Goal: Register for event/course

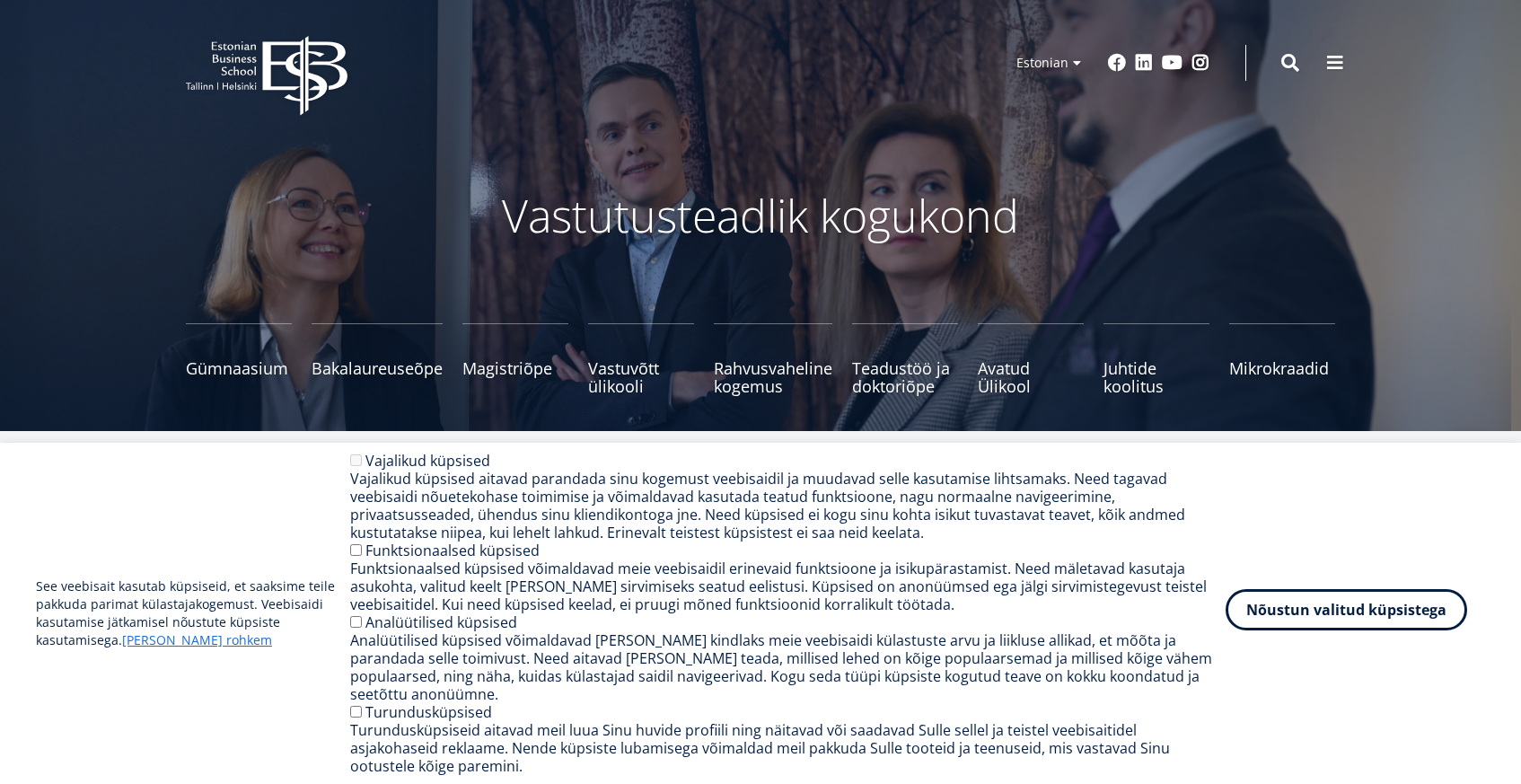
click at [1294, 630] on button "Nõustun valitud küpsistega" at bounding box center [1347, 610] width 242 height 41
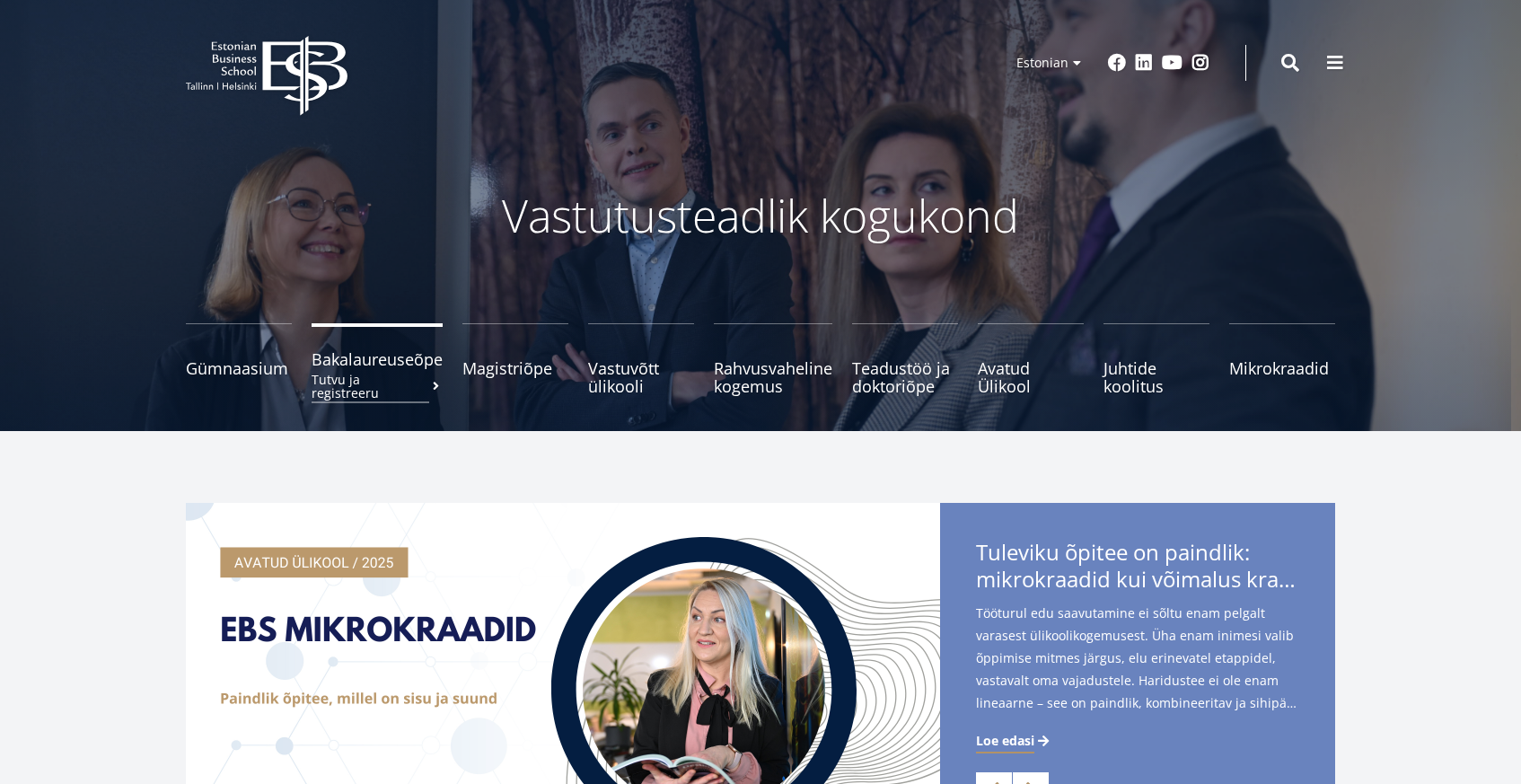
click at [379, 377] on small "Tutvu ja registreeru" at bounding box center [378, 386] width 131 height 27
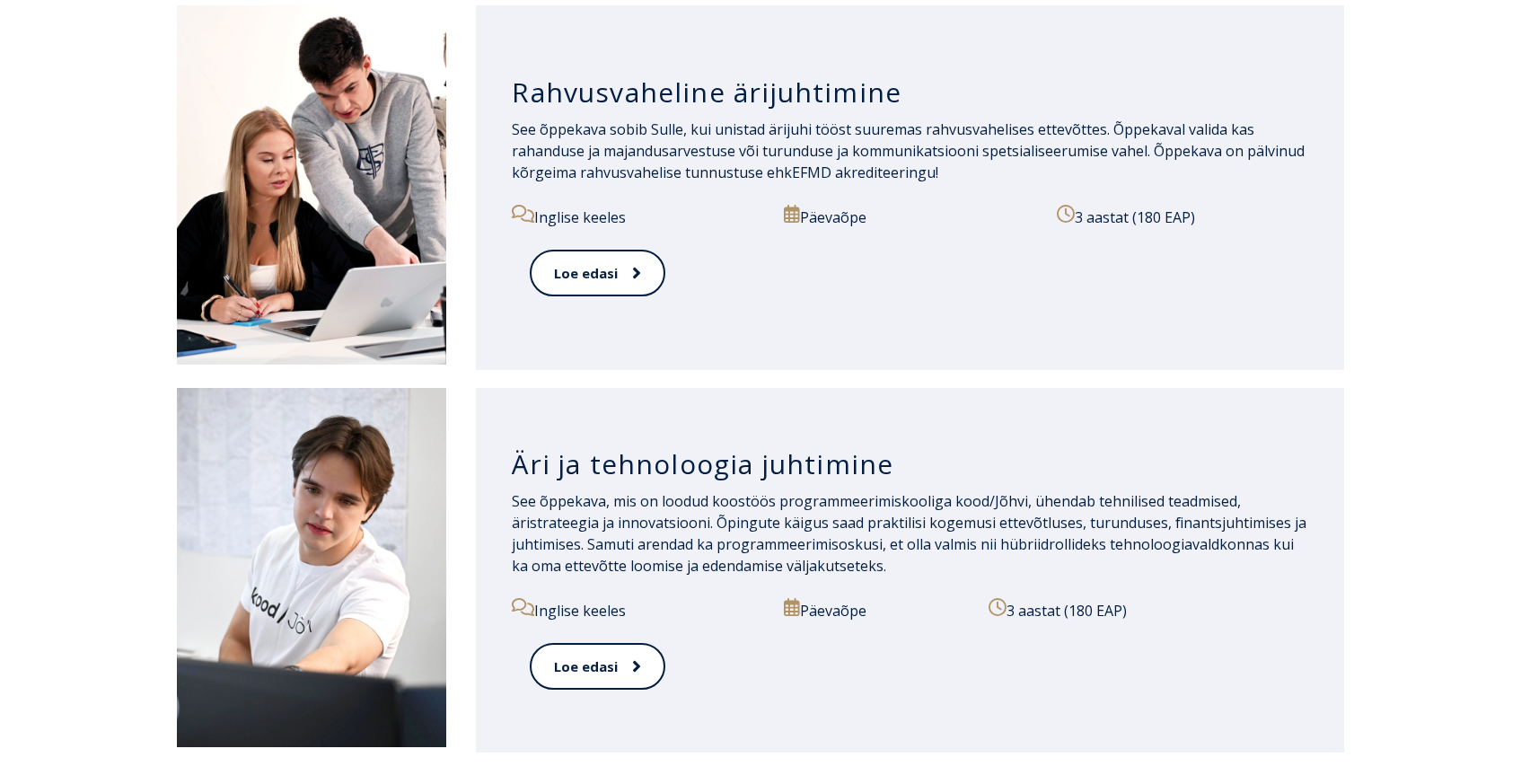
scroll to position [1724, 0]
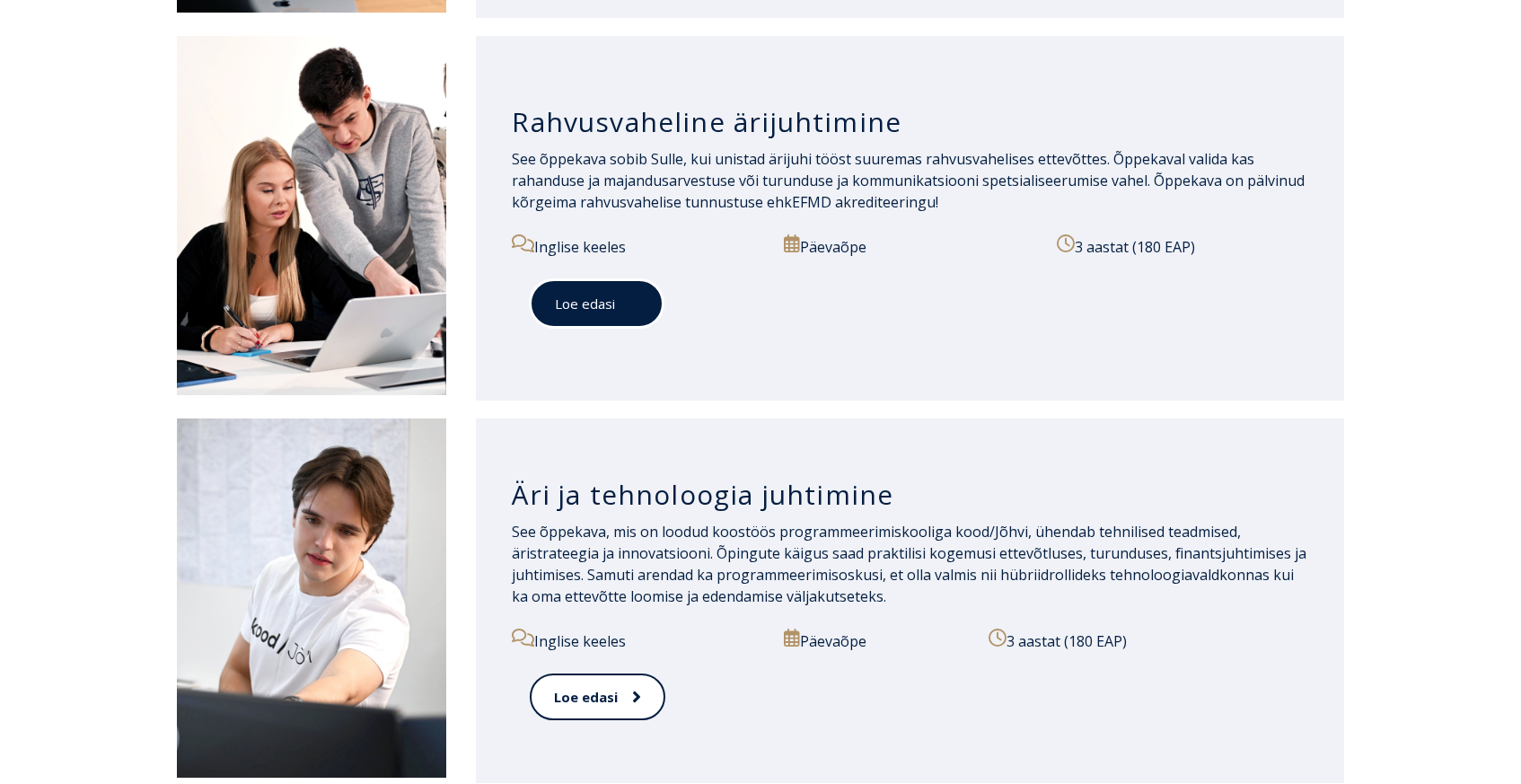
click at [614, 319] on link "Loe edasi" at bounding box center [596, 303] width 134 height 49
